Goal: Use online tool/utility

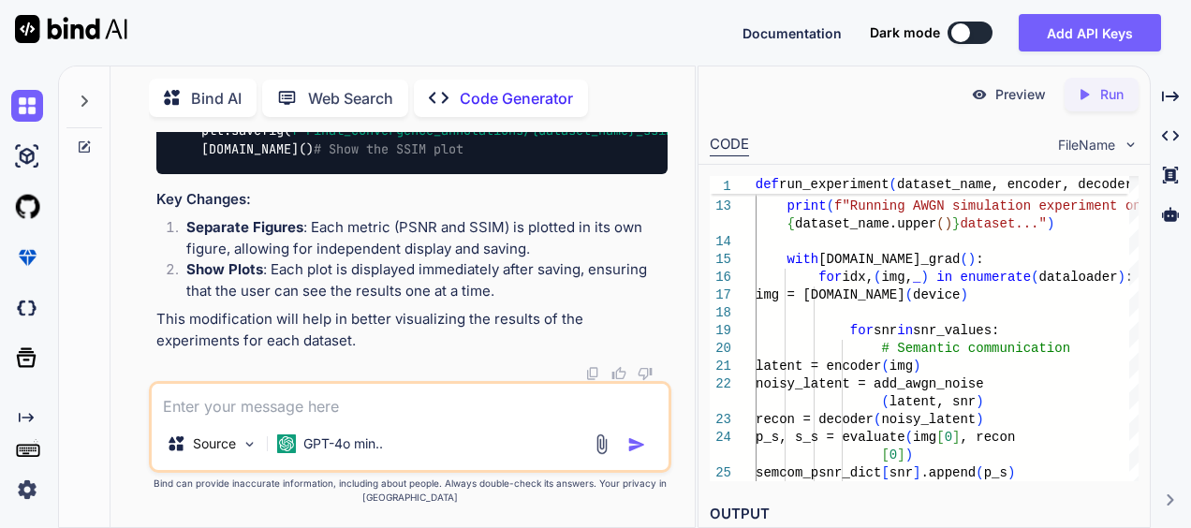
scroll to position [4232, 0]
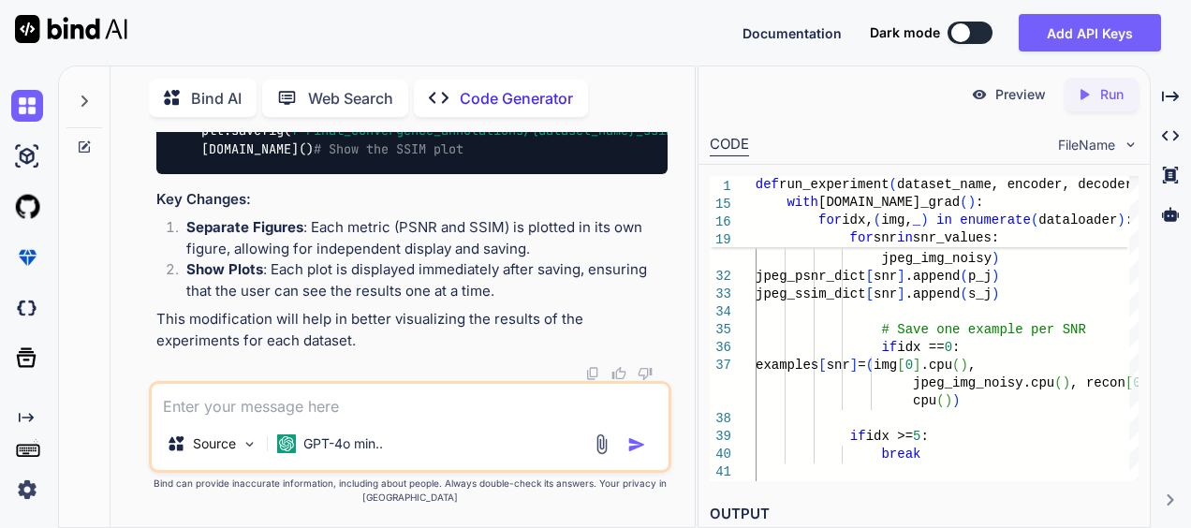
type textarea "s"
type textarea "x"
type textarea "sh"
type textarea "x"
type textarea "sho"
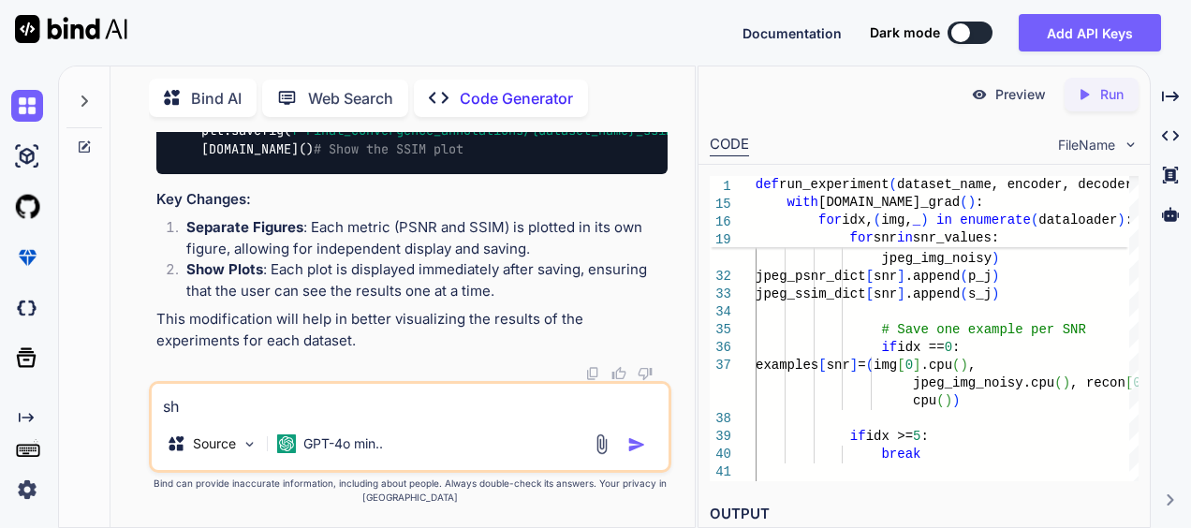
type textarea "x"
type textarea "show"
type textarea "x"
type textarea "show"
type textarea "x"
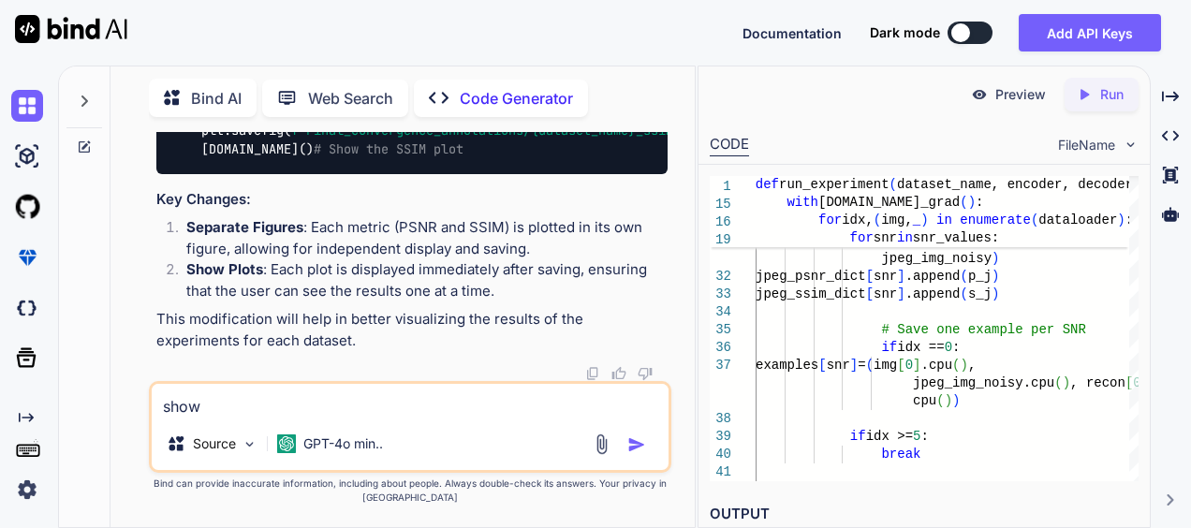
type textarea "show c"
type textarea "x"
type textarea "show co"
type textarea "x"
type textarea "show com"
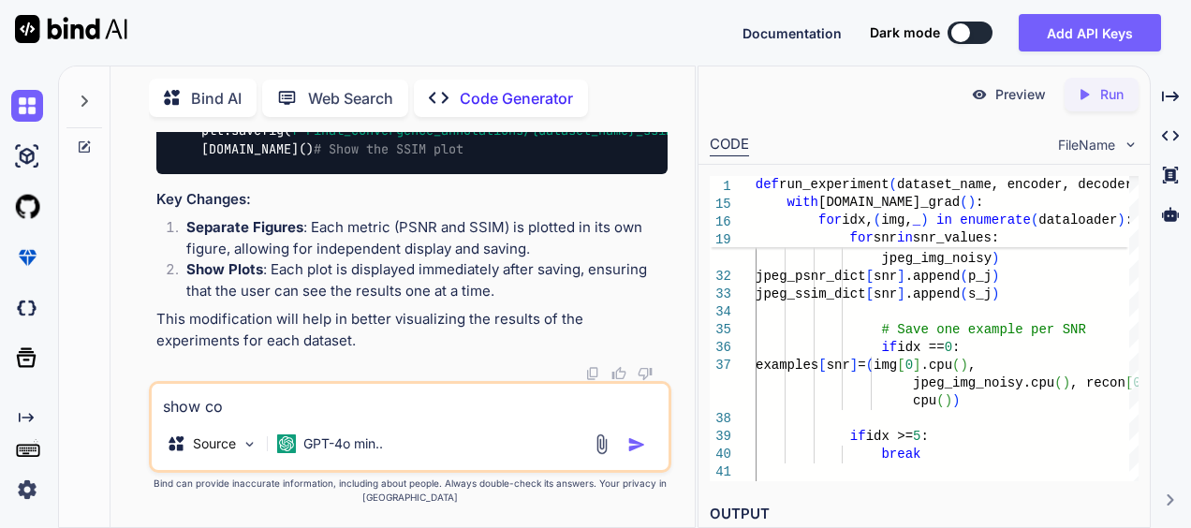
type textarea "x"
type textarea "show comp"
type textarea "x"
type textarea "show compl"
type textarea "x"
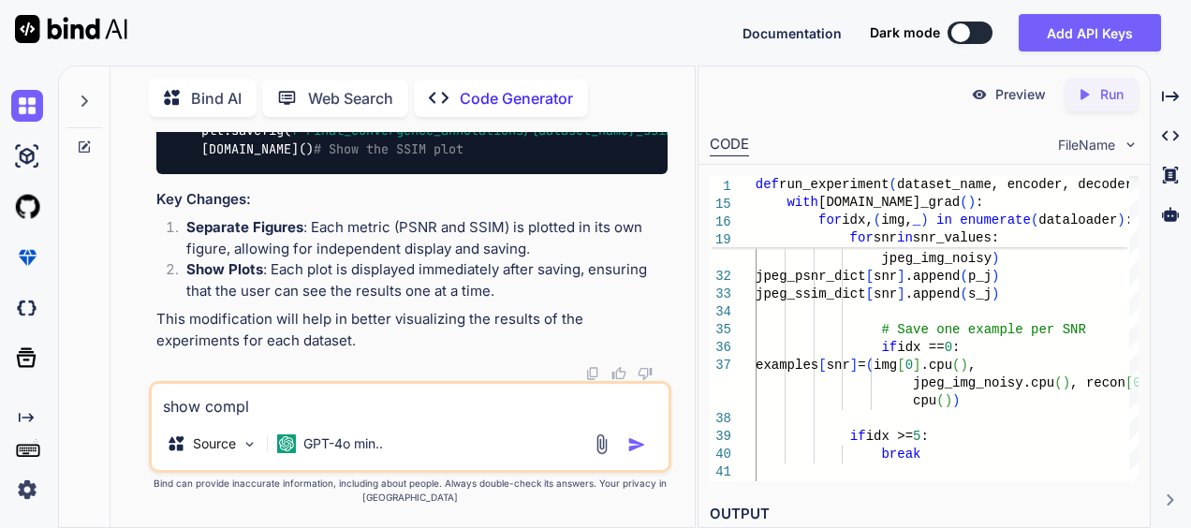
type textarea "show comple"
type textarea "x"
type textarea "show complet"
type textarea "x"
type textarea "show complete"
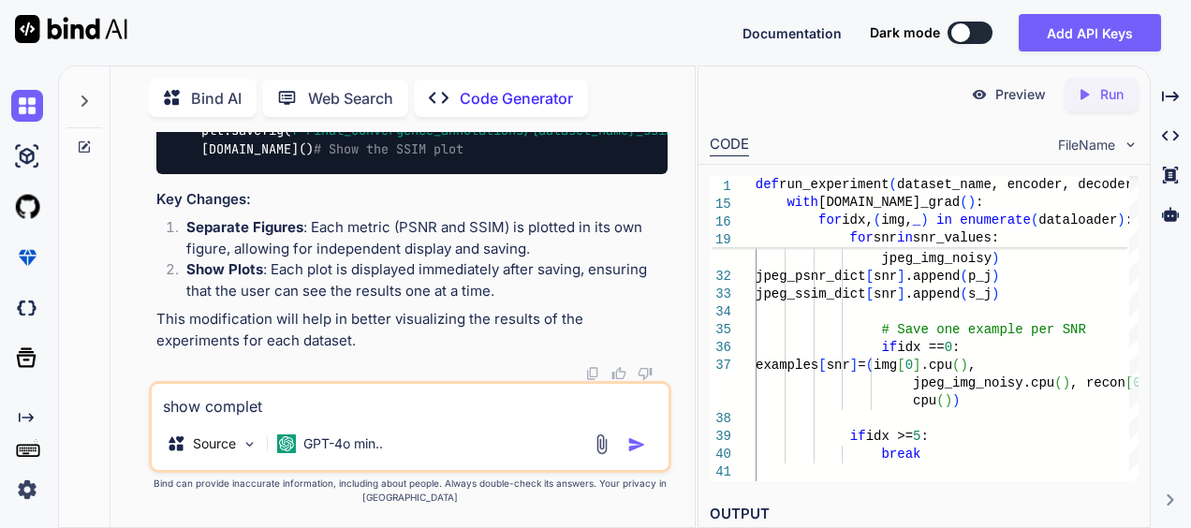
type textarea "x"
type textarea "show complete"
type textarea "x"
type textarea "show complete c"
type textarea "x"
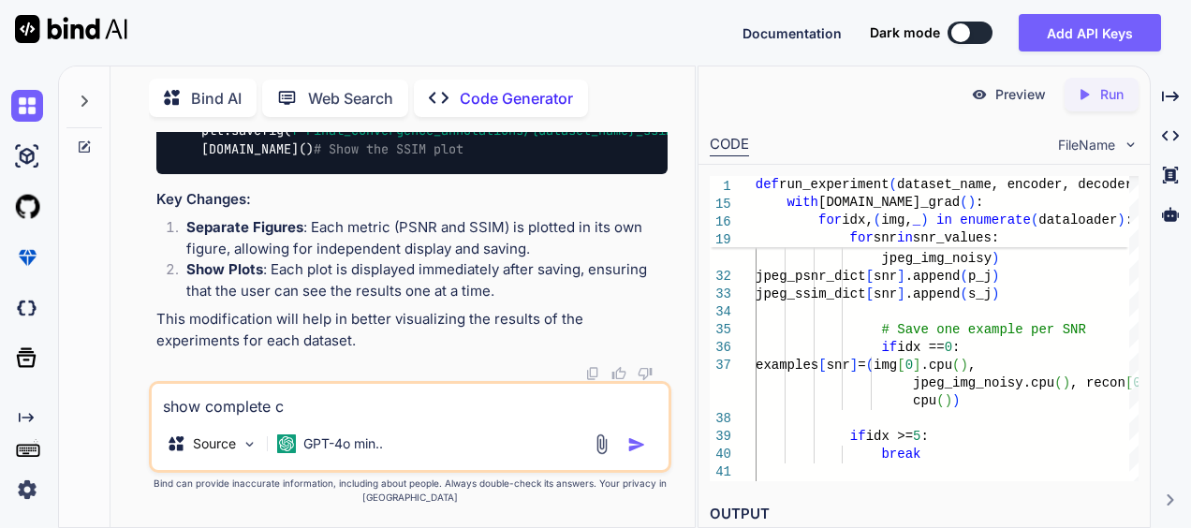
type textarea "show complete co"
type textarea "x"
type textarea "show complete cod"
type textarea "x"
type textarea "show complete code"
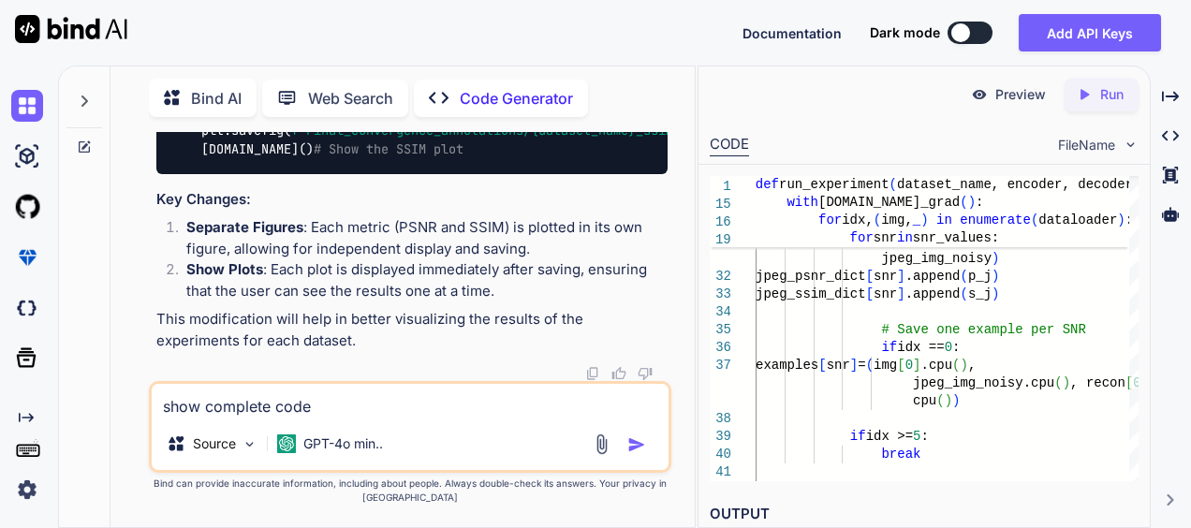
type textarea "x"
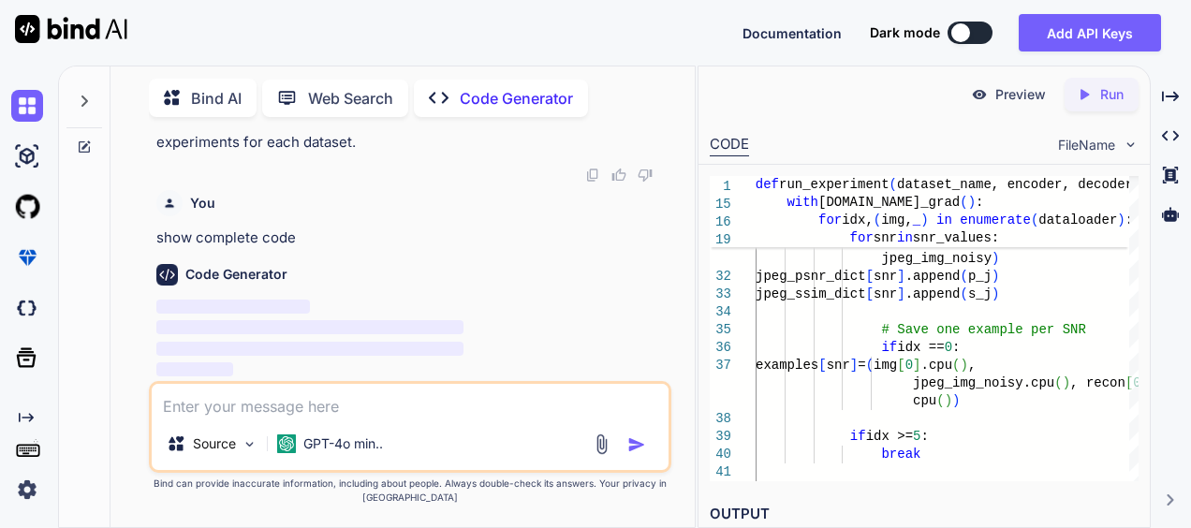
scroll to position [4429, 0]
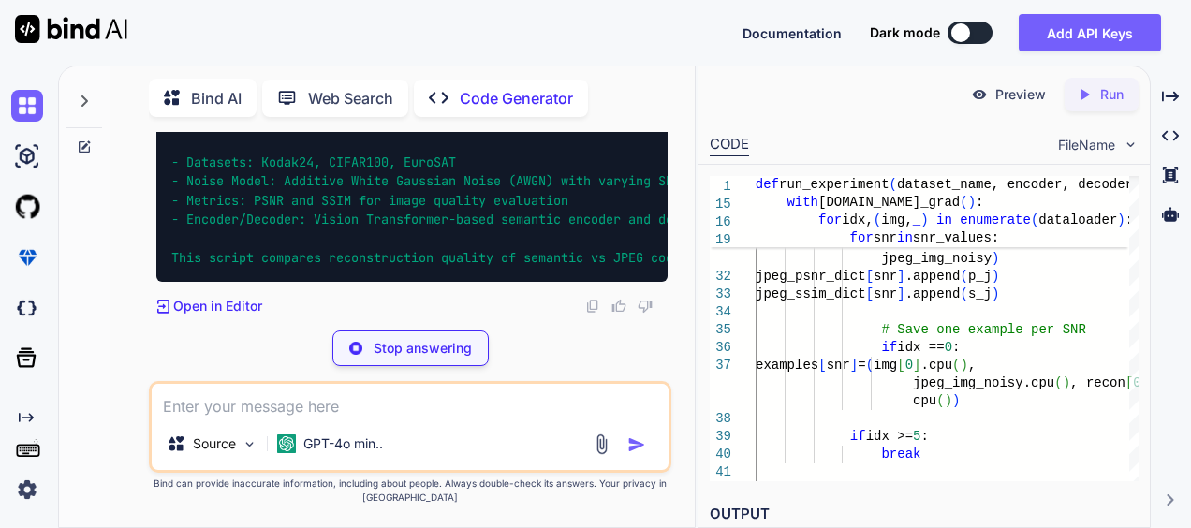
type textarea "x"
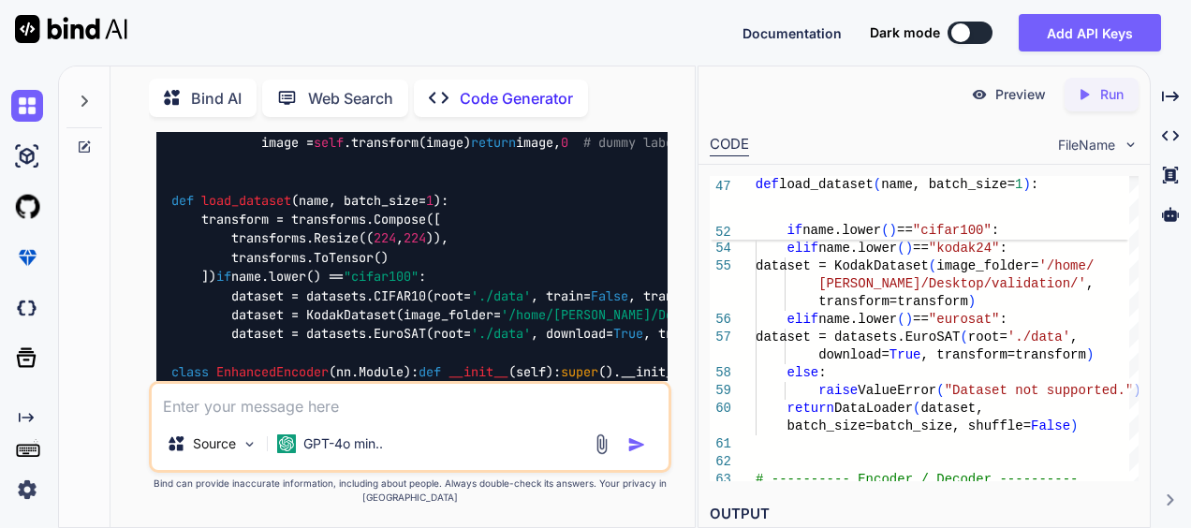
scroll to position [4575, 0]
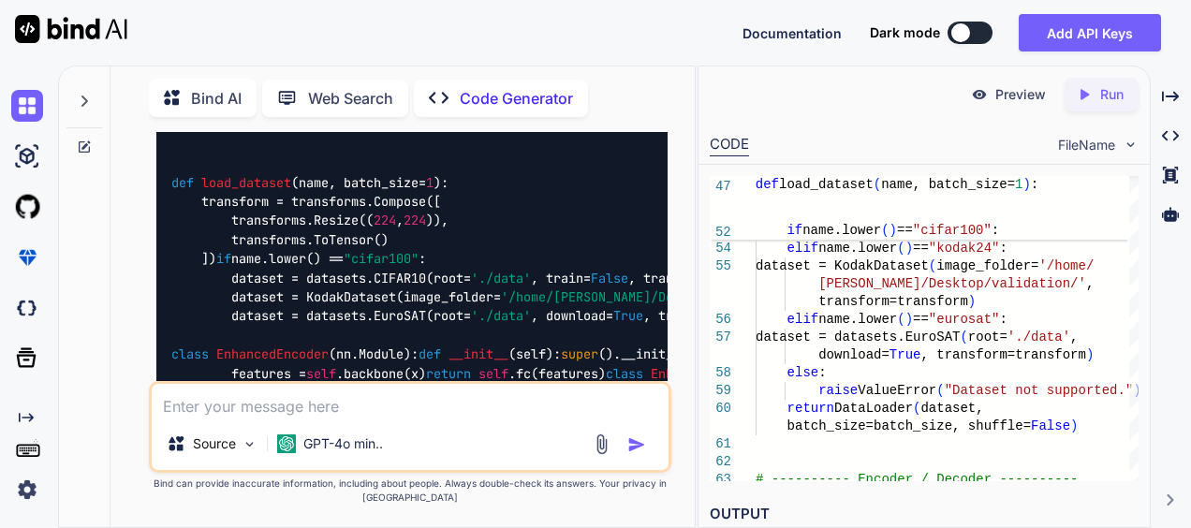
click at [230, 410] on textarea at bounding box center [410, 401] width 517 height 34
paste textarea "#SSIM and PSRN Comparisons for each dataset on SemCom and BitCom (save results …"
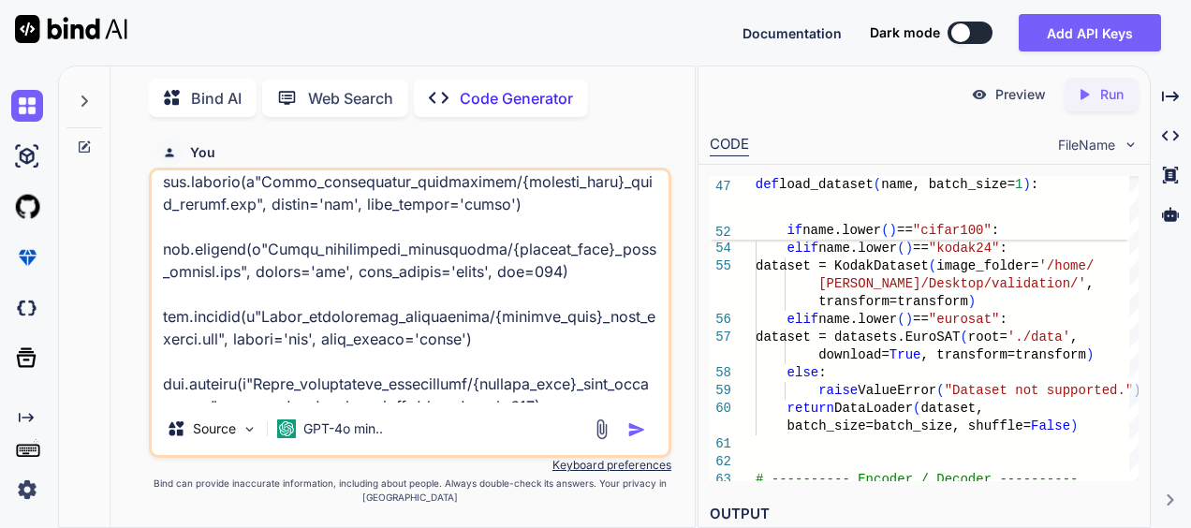
scroll to position [5867, 0]
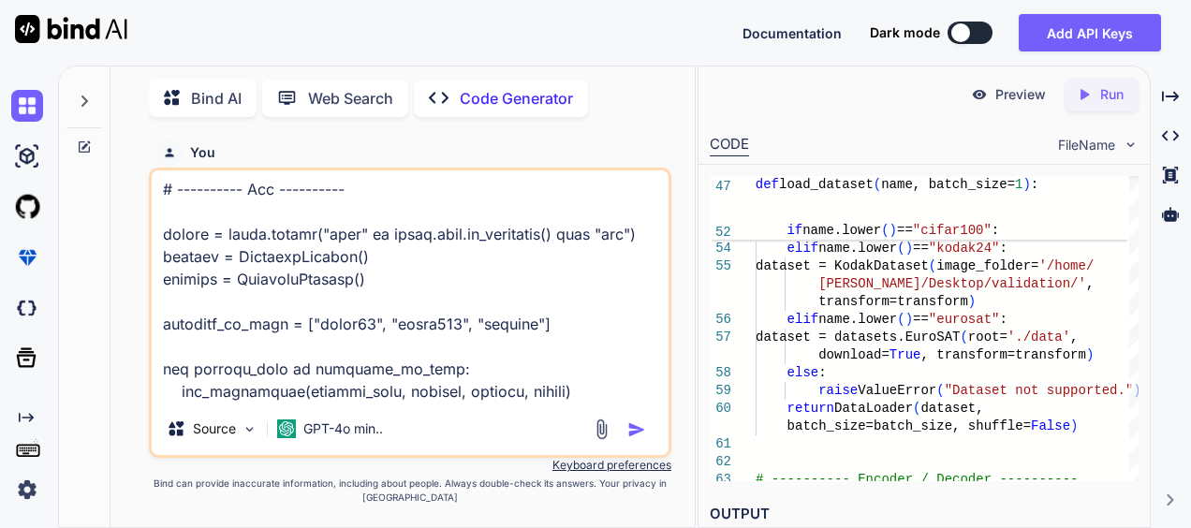
click at [404, 390] on textarea at bounding box center [410, 286] width 517 height 232
click at [182, 397] on textarea at bounding box center [410, 286] width 517 height 232
type textarea "#SSIM and PSRN Comparisons for each dataset on SemCom and BitCom (save results …"
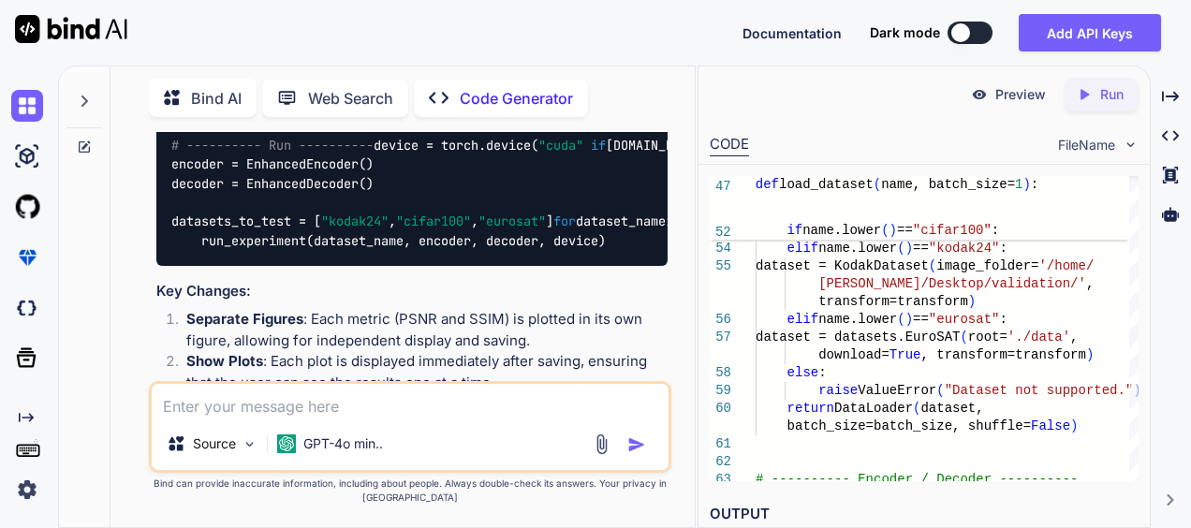
scroll to position [11594, 0]
